Goal: Find contact information: Find contact information

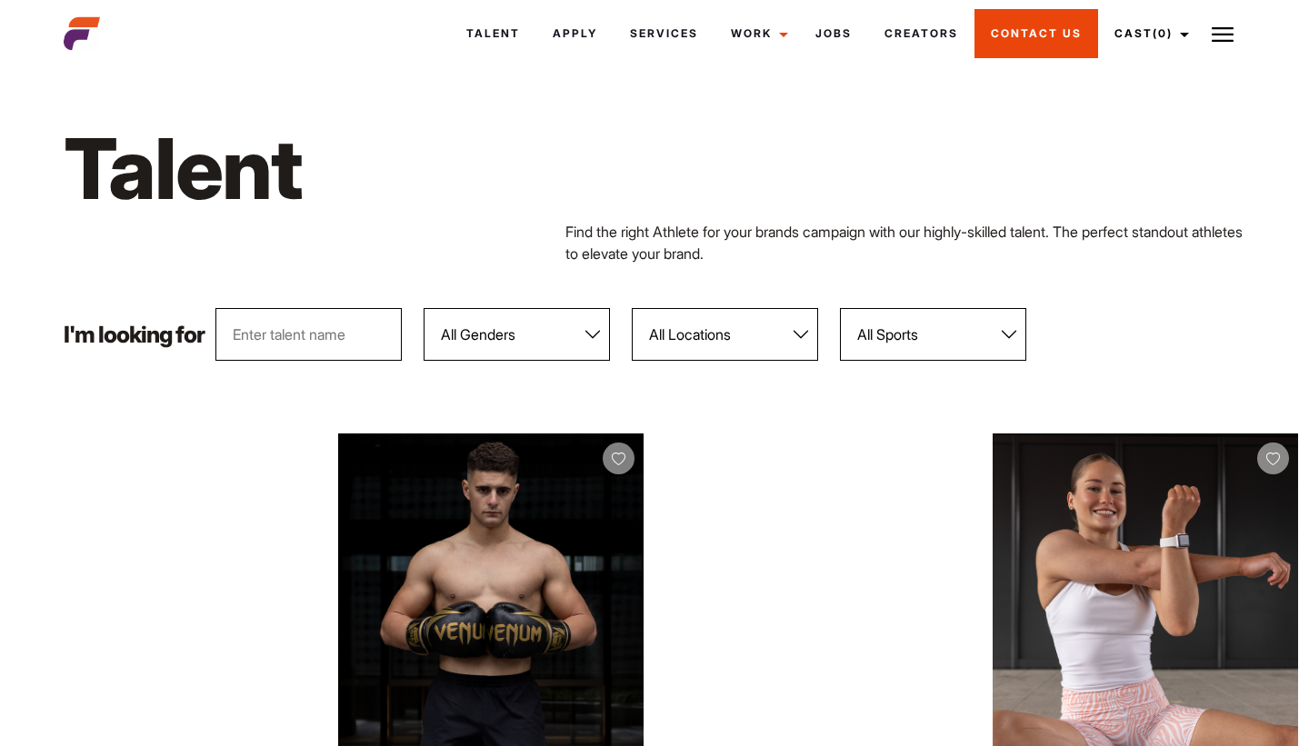
click at [1050, 25] on link "Contact Us" at bounding box center [1036, 33] width 124 height 49
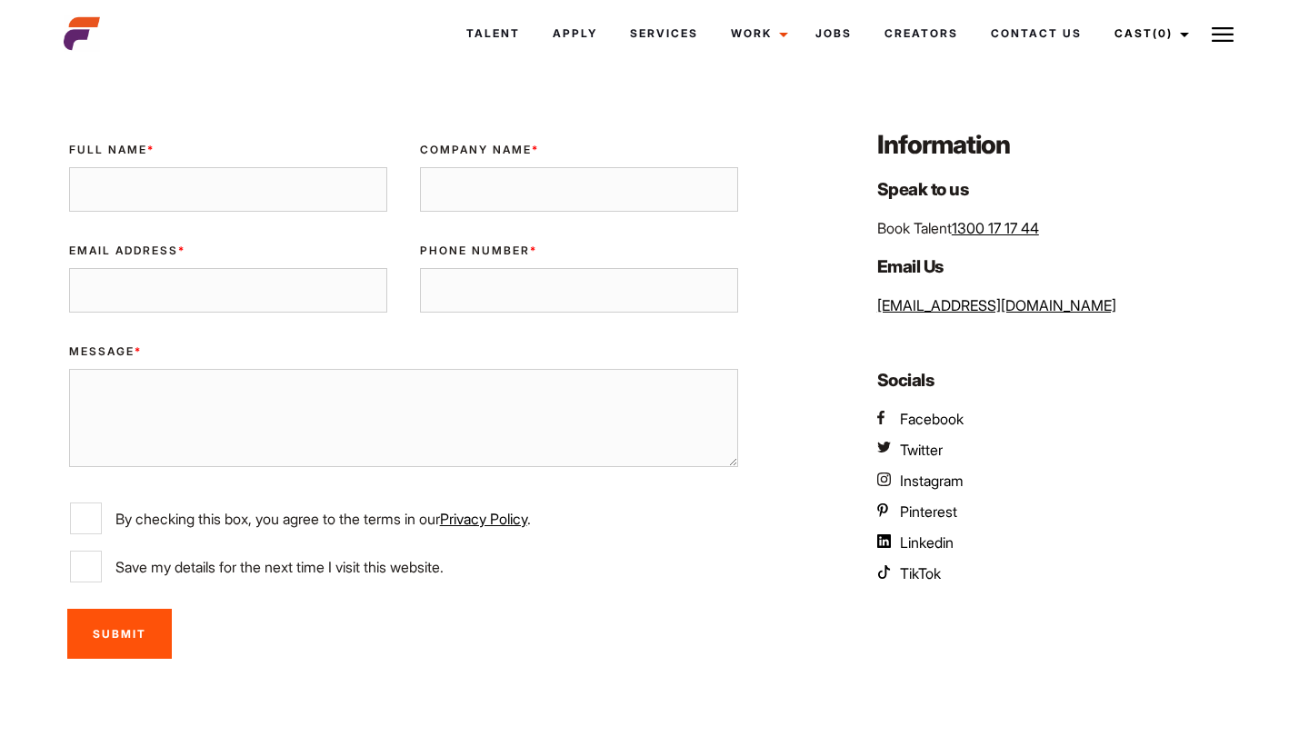
scroll to position [214, 0]
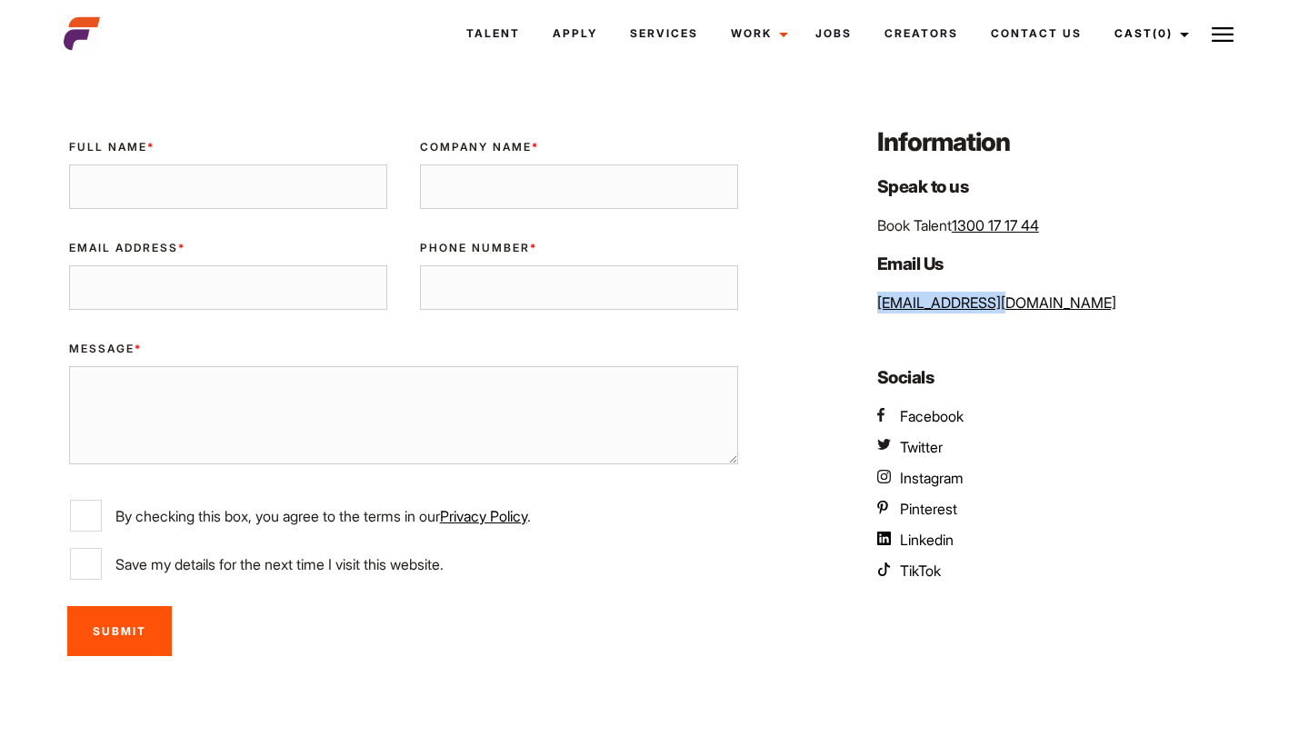
drag, startPoint x: 1012, startPoint y: 302, endPoint x: 848, endPoint y: 307, distance: 163.7
click at [848, 307] on div "Validate Email UUID Full Name * Company Name * Email Address * Phone Number * M…" at bounding box center [655, 396] width 1204 height 543
copy link "[EMAIL_ADDRESS][DOMAIN_NAME]"
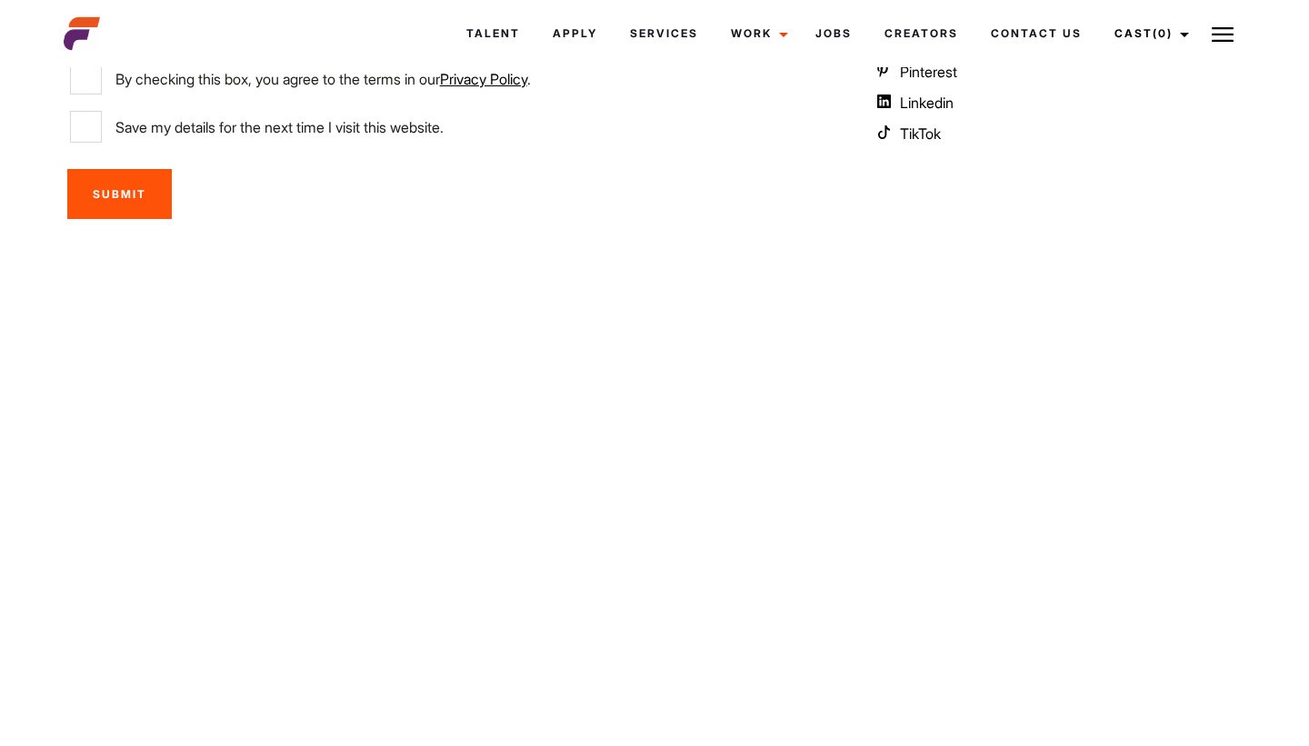
scroll to position [684, 0]
